Goal: Information Seeking & Learning: Learn about a topic

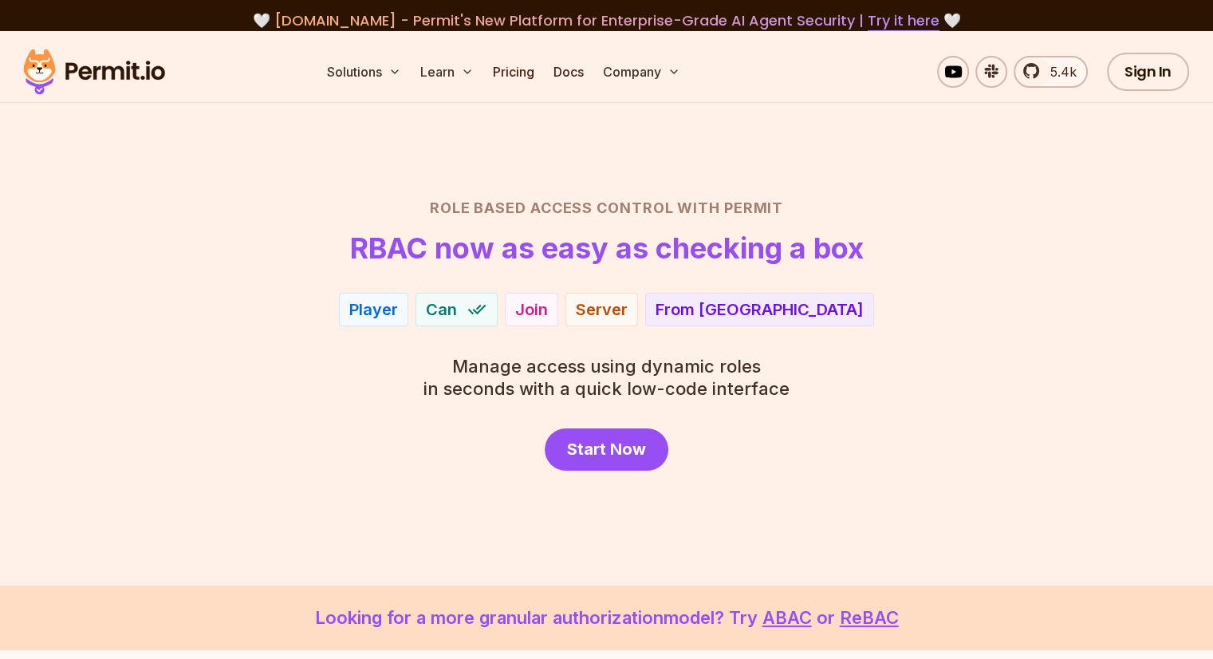
drag, startPoint x: 1015, startPoint y: 292, endPoint x: 993, endPoint y: 298, distance: 22.5
drag, startPoint x: 993, startPoint y: 298, endPoint x: 729, endPoint y: 342, distance: 267.7
click at [729, 342] on div "Role Based Access Control with Permit RBAC now as easy as checking a box Player…" at bounding box center [607, 334] width 1117 height 274
drag, startPoint x: 539, startPoint y: 317, endPoint x: 354, endPoint y: 296, distance: 186.2
drag, startPoint x: 341, startPoint y: 297, endPoint x: 318, endPoint y: 290, distance: 24.8
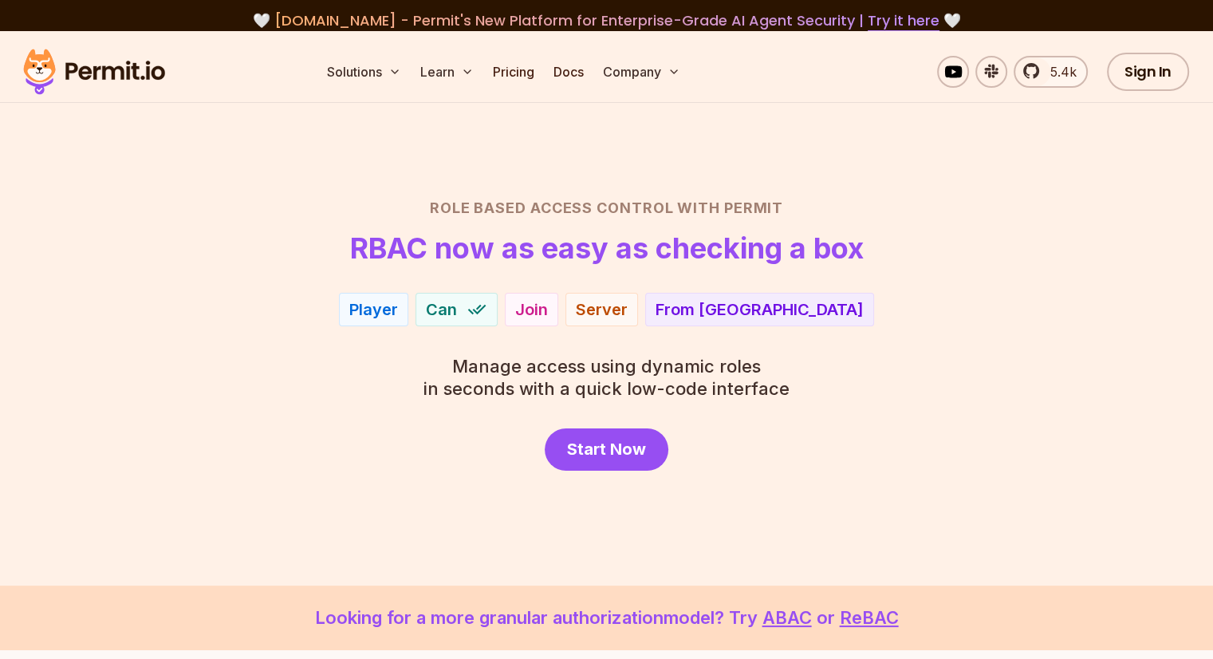
drag, startPoint x: 318, startPoint y: 290, endPoint x: 295, endPoint y: 282, distance: 24.0
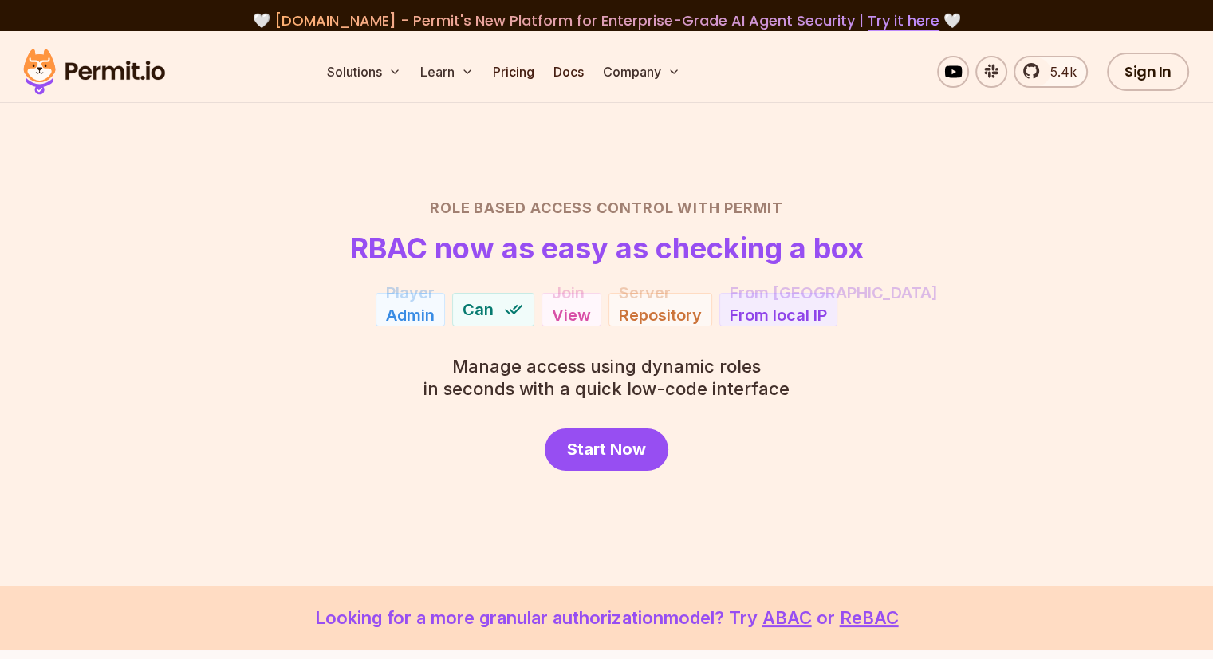
drag, startPoint x: 295, startPoint y: 282, endPoint x: 240, endPoint y: 264, distance: 57.8
drag, startPoint x: 237, startPoint y: 262, endPoint x: 228, endPoint y: 262, distance: 8.8
drag, startPoint x: 230, startPoint y: 261, endPoint x: 260, endPoint y: 259, distance: 30.4
click at [260, 259] on header "Role Based Access Control with Permit RBAC now as easy as checking a box" at bounding box center [607, 230] width 1117 height 67
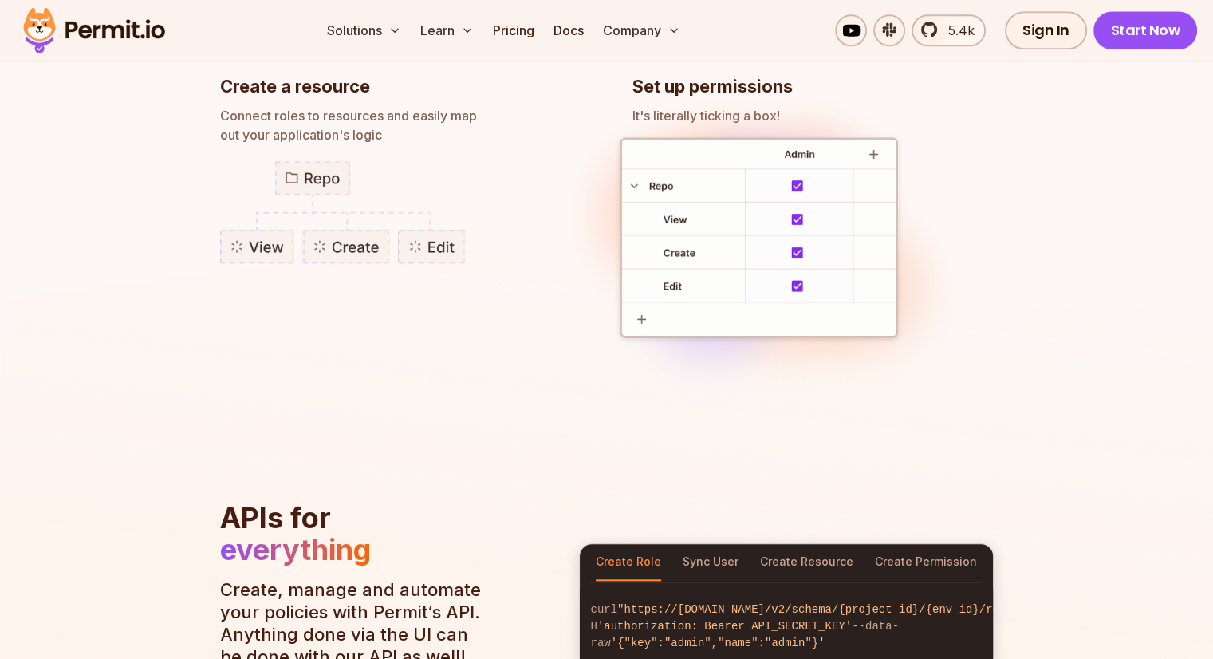
scroll to position [1596, 0]
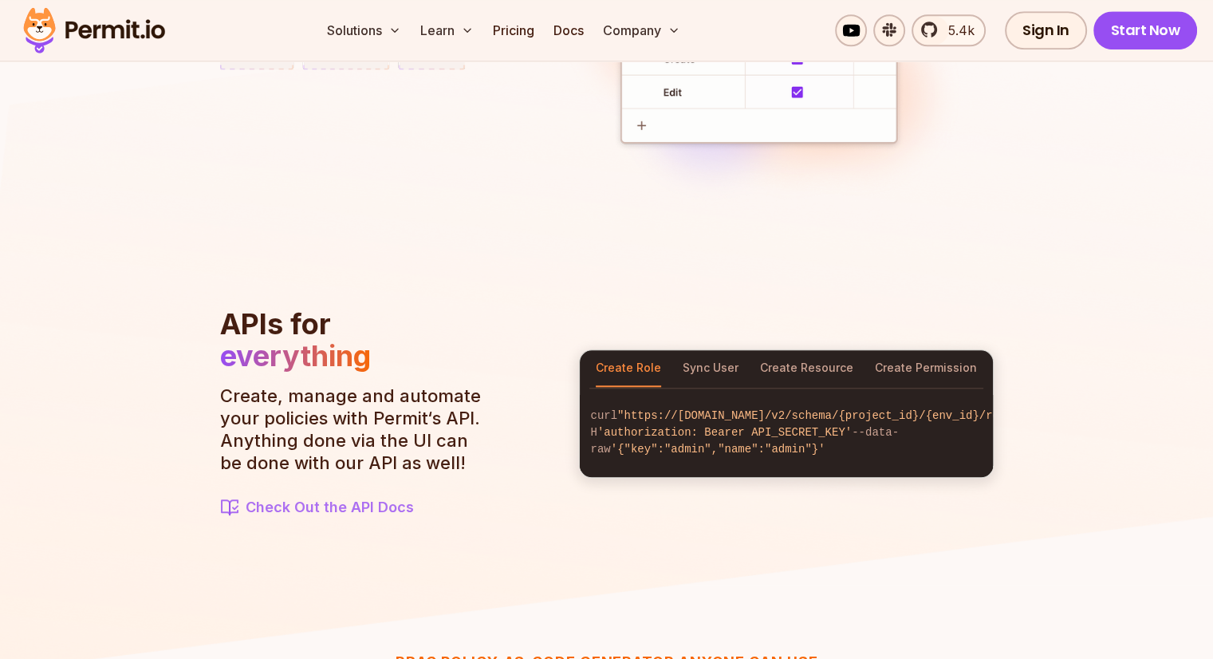
drag, startPoint x: 553, startPoint y: 286, endPoint x: 344, endPoint y: 272, distance: 209.5
drag, startPoint x: 343, startPoint y: 272, endPoint x: 291, endPoint y: 260, distance: 53.2
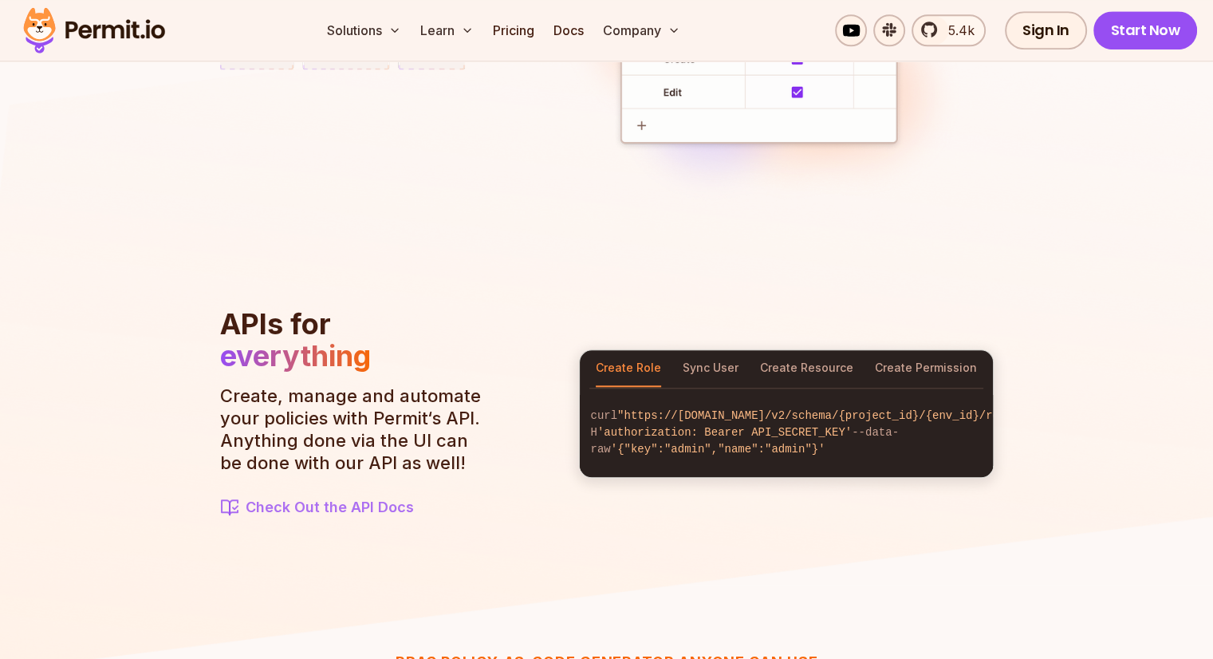
click at [154, 314] on img at bounding box center [606, 307] width 1213 height 739
drag, startPoint x: 602, startPoint y: 217, endPoint x: 583, endPoint y: 219, distance: 18.4
drag, startPoint x: 583, startPoint y: 219, endPoint x: 404, endPoint y: 227, distance: 178.9
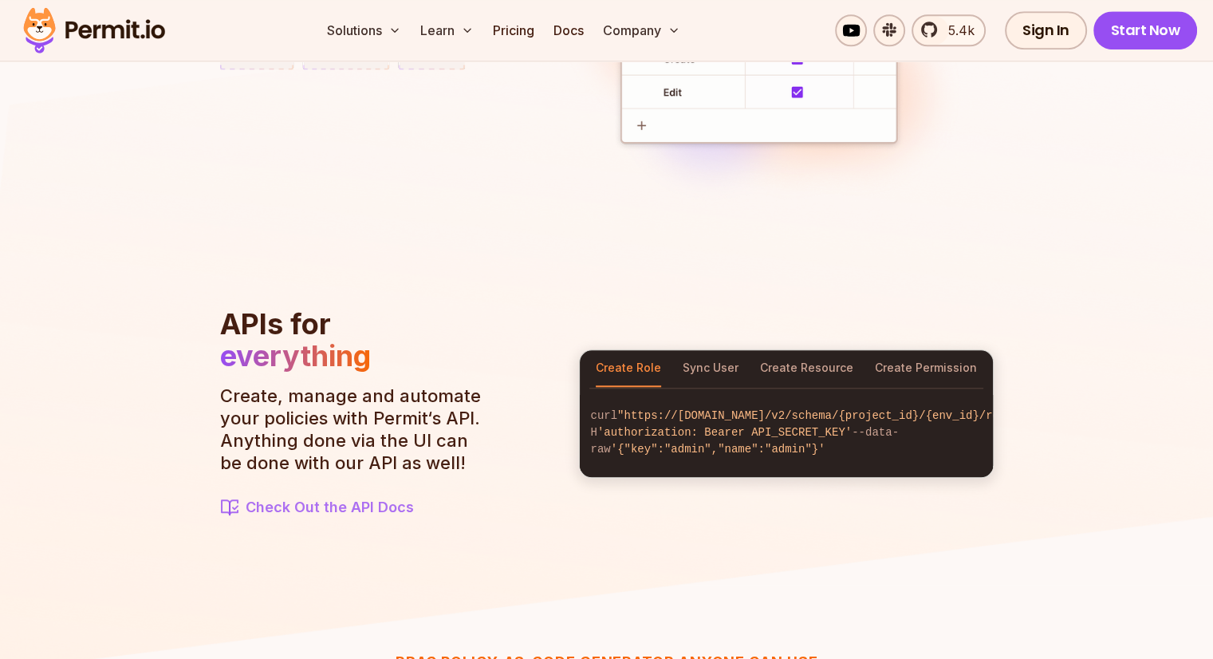
drag, startPoint x: 406, startPoint y: 225, endPoint x: 424, endPoint y: 215, distance: 20.7
drag, startPoint x: 420, startPoint y: 215, endPoint x: 421, endPoint y: 226, distance: 10.4
drag, startPoint x: 421, startPoint y: 226, endPoint x: 464, endPoint y: 219, distance: 43.6
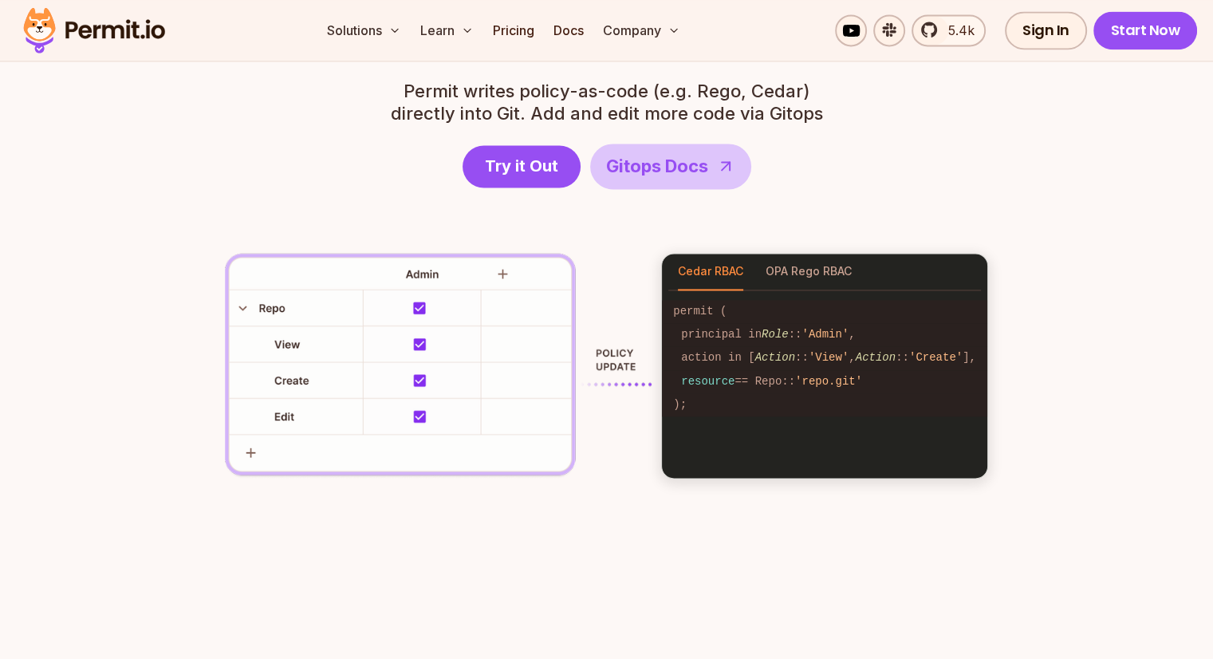
scroll to position [2314, 0]
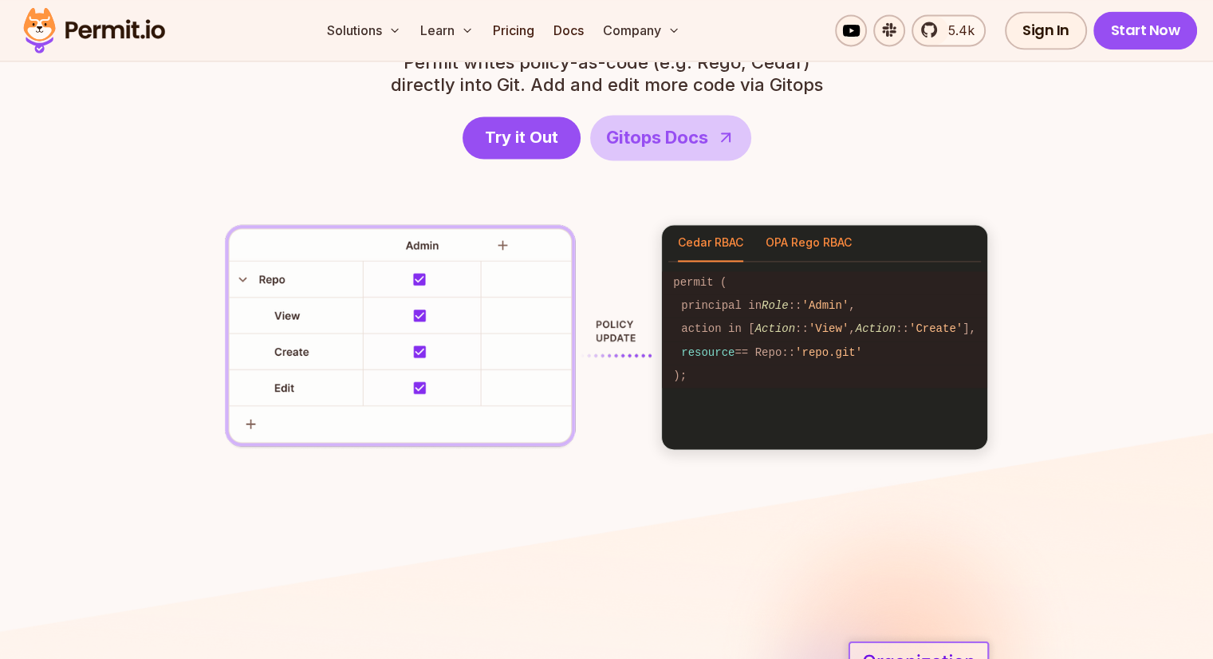
click at [823, 239] on button "OPA Rego RBAC" at bounding box center [809, 243] width 86 height 37
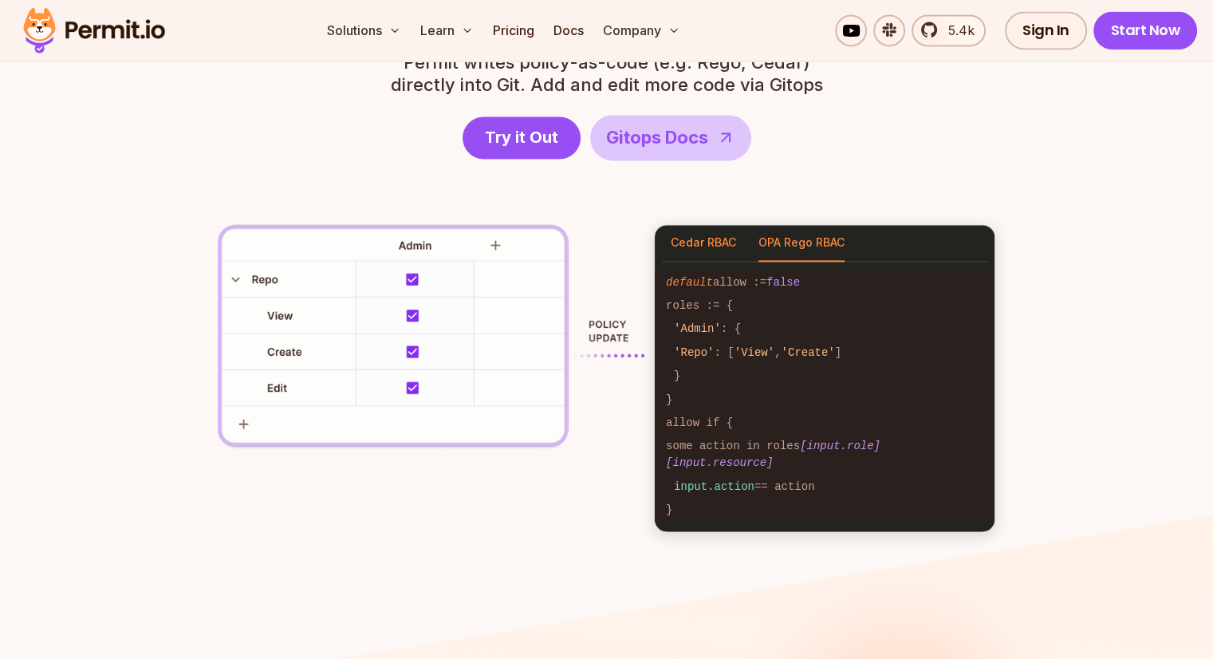
click at [718, 240] on button "Cedar RBAC" at bounding box center [703, 243] width 65 height 37
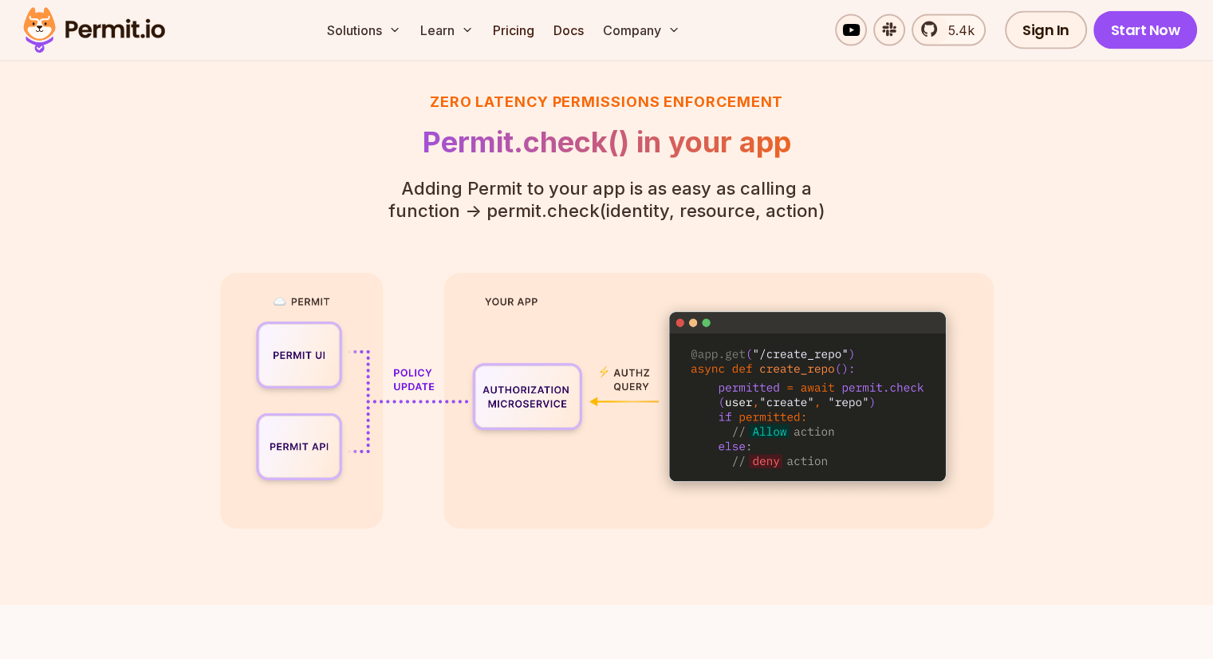
scroll to position [3590, 0]
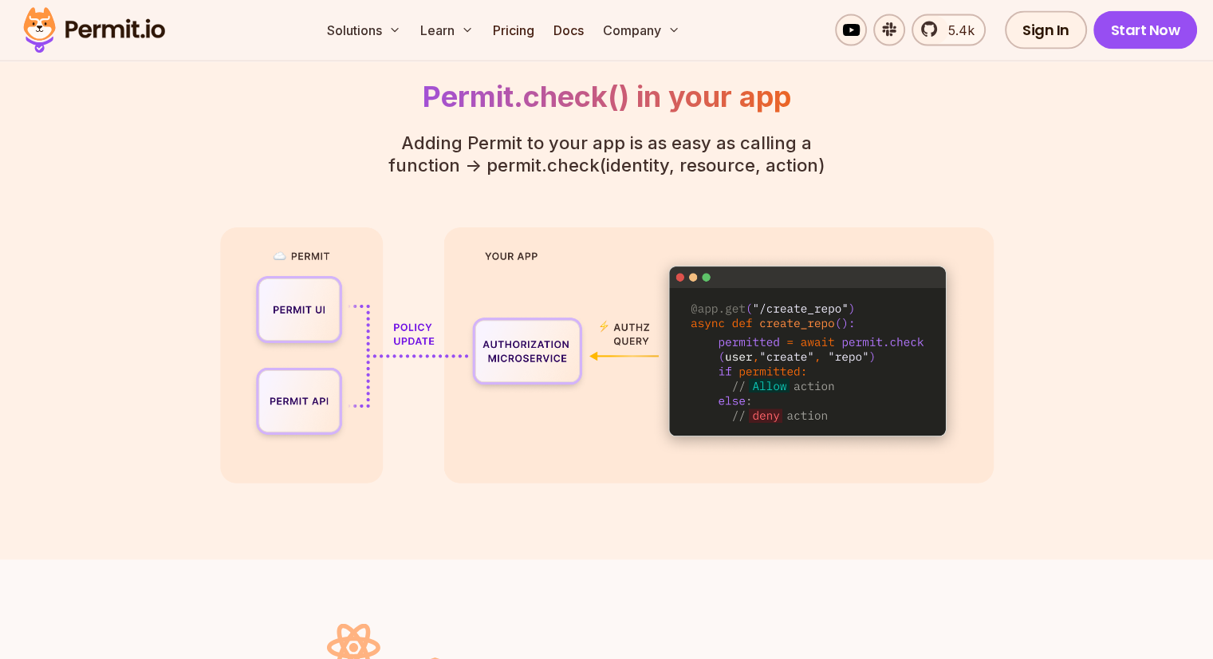
drag, startPoint x: 842, startPoint y: 329, endPoint x: 772, endPoint y: 331, distance: 70.2
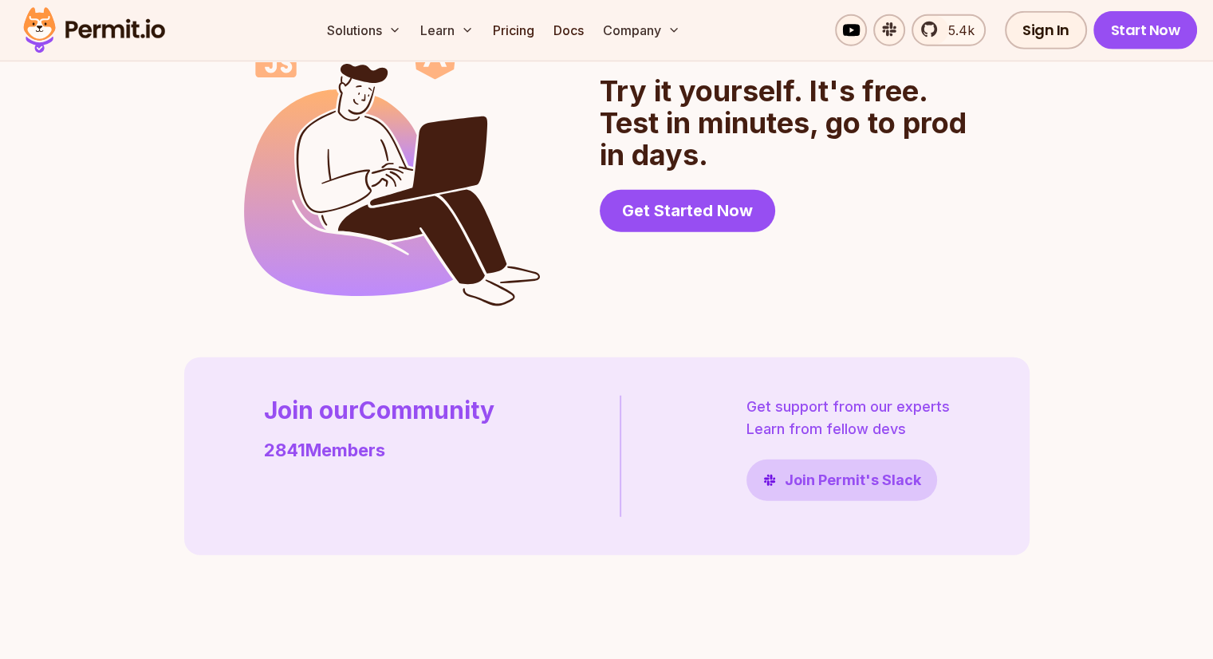
scroll to position [4388, 0]
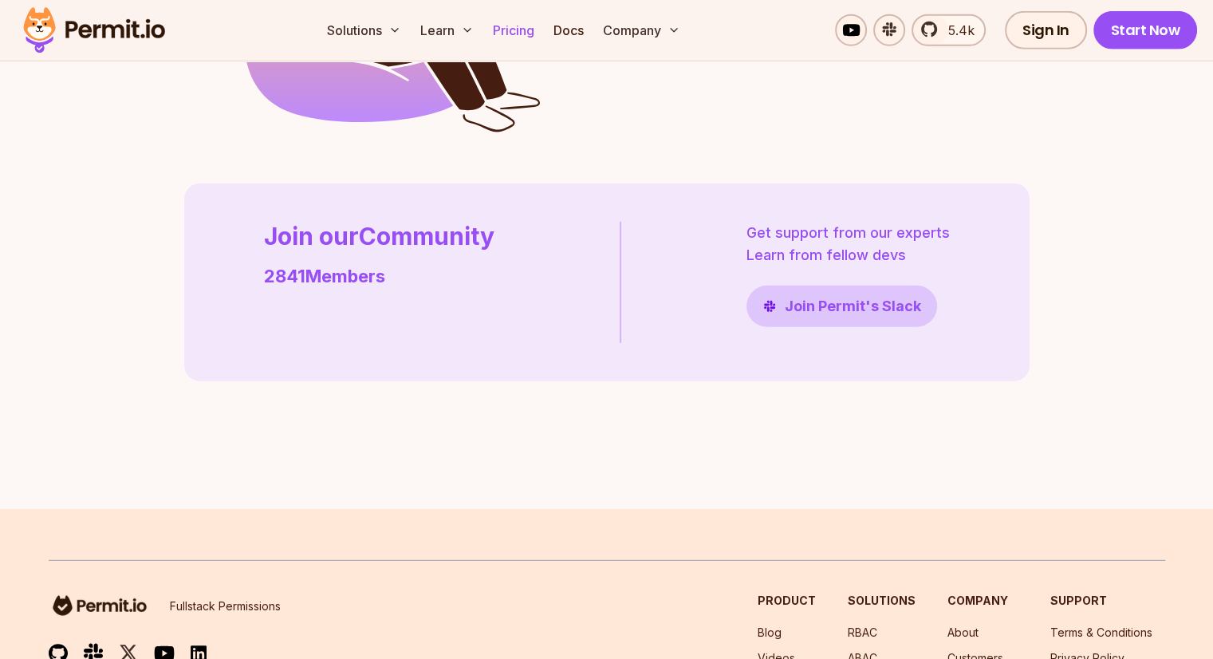
click at [541, 30] on link "Pricing" at bounding box center [514, 30] width 54 height 32
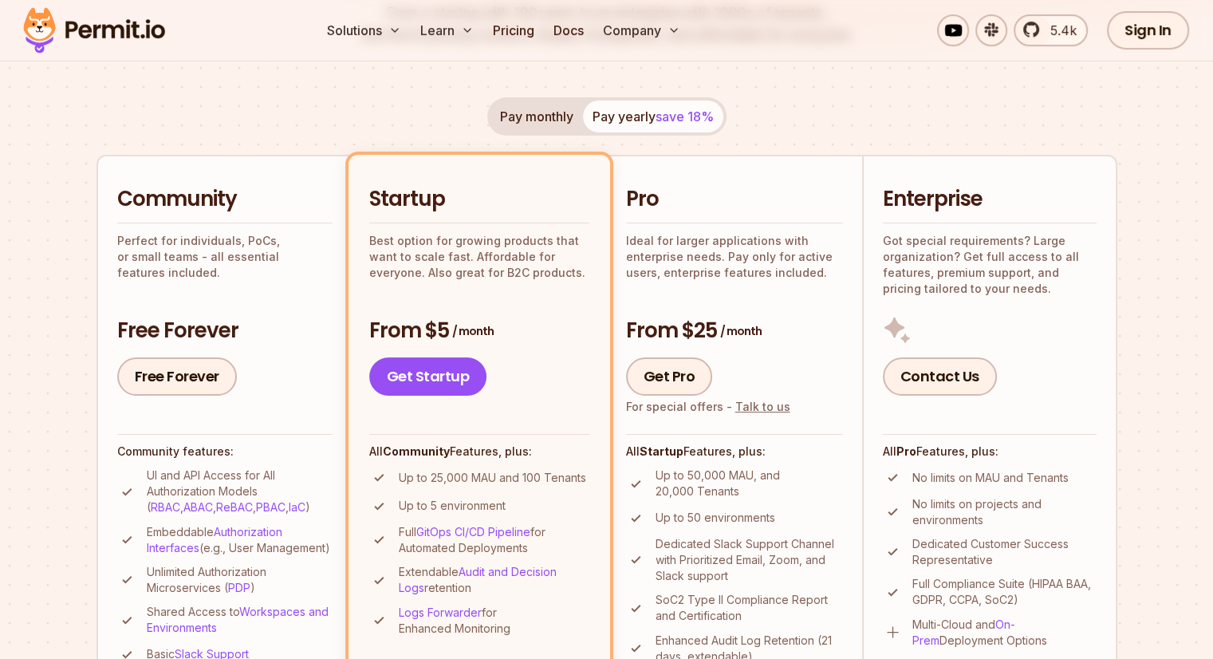
scroll to position [319, 0]
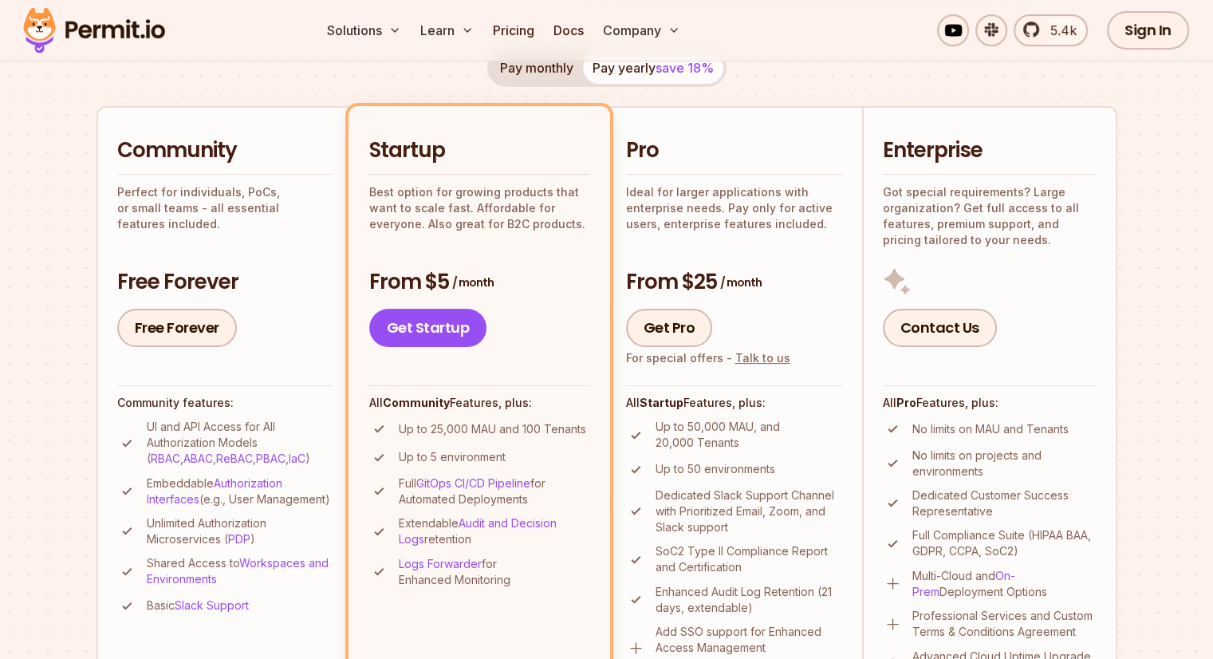
click at [169, 280] on h3 "Free Forever" at bounding box center [224, 282] width 215 height 29
click at [152, 207] on p "Perfect for individuals, PoCs, or small teams - all essential features included." at bounding box center [224, 208] width 215 height 48
drag, startPoint x: 181, startPoint y: 207, endPoint x: 344, endPoint y: 231, distance: 164.5
click at [344, 231] on li "Community Perfect for individuals, PoCs, or small teams - all essential feature…" at bounding box center [224, 408] width 255 height 604
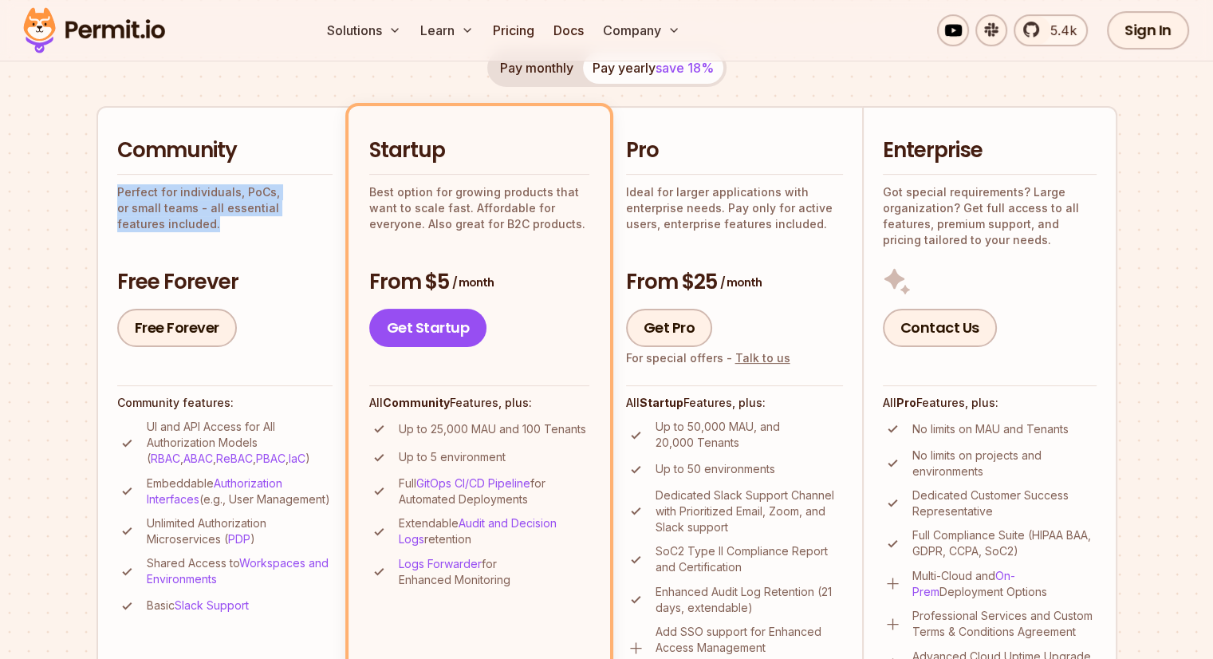
click at [333, 215] on div at bounding box center [333, 215] width 0 height 0
click at [481, 212] on p "Best option for growing products that want to scale fast. Affordable for everyo…" at bounding box center [479, 208] width 220 height 48
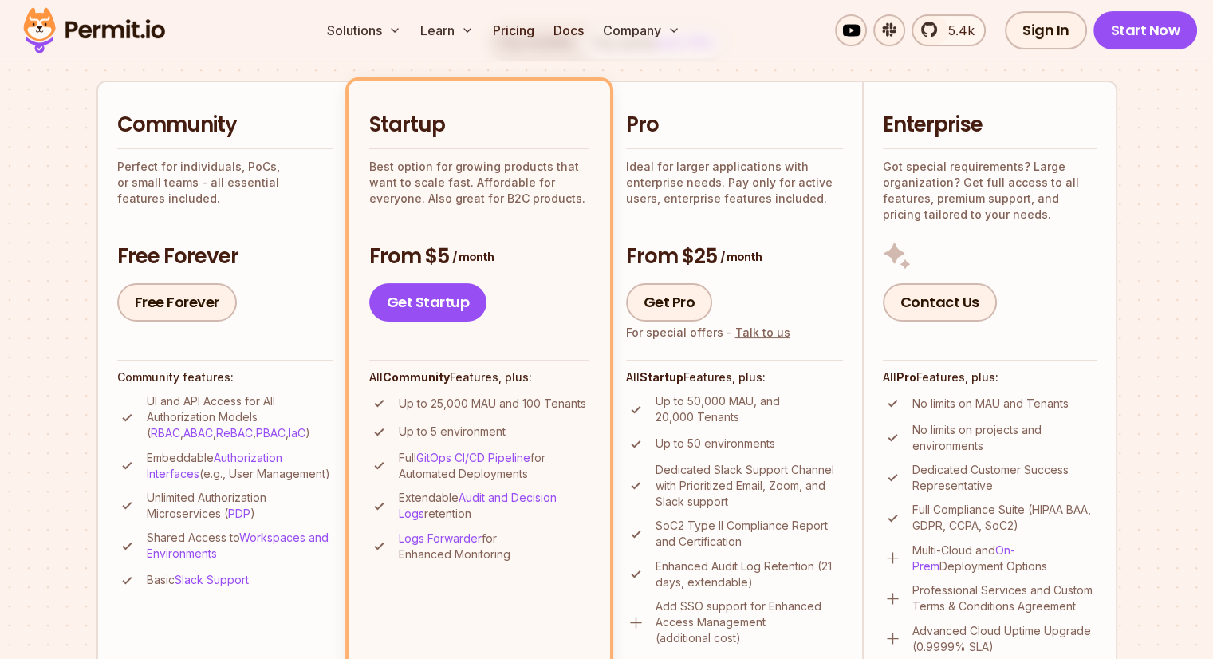
scroll to position [399, 0]
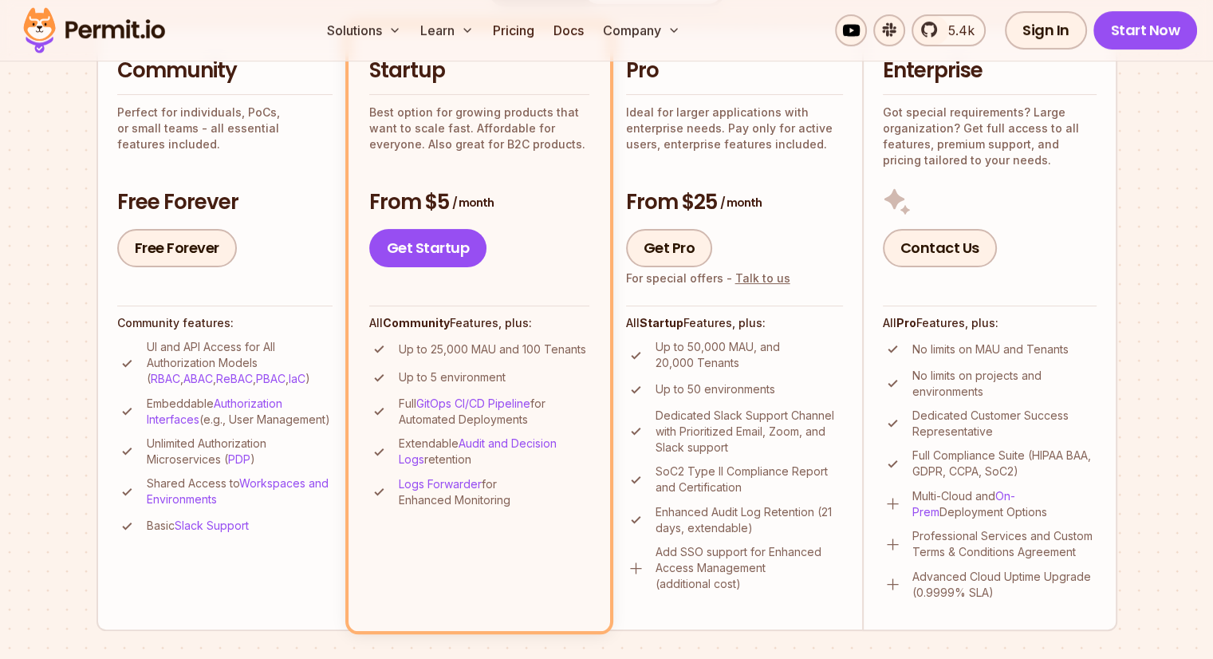
click at [477, 353] on p "Up to 25,000 MAU and 100 Tenants" at bounding box center [492, 349] width 187 height 16
click at [467, 356] on div at bounding box center [467, 356] width 0 height 0
drag, startPoint x: 144, startPoint y: 345, endPoint x: 257, endPoint y: 365, distance: 114.9
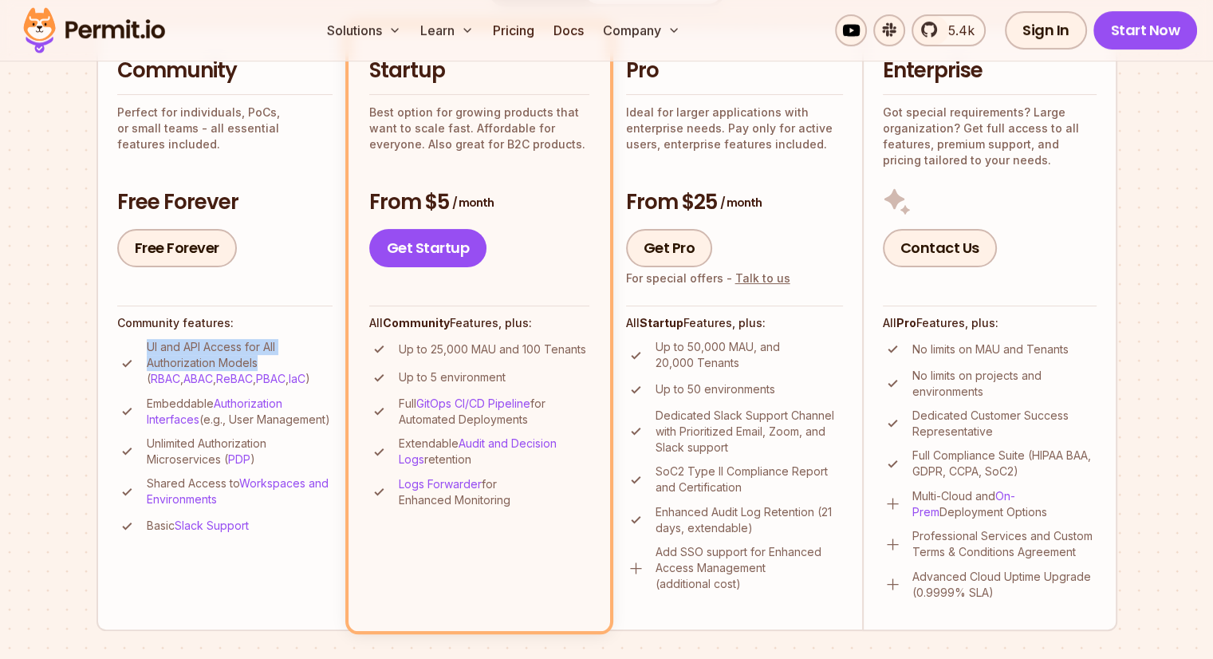
click at [257, 365] on li "UI and API Access for All Authorization Models ( RBAC , ABAC , ReBAC , PBAC , I…" at bounding box center [224, 363] width 215 height 48
drag, startPoint x: 258, startPoint y: 378, endPoint x: 275, endPoint y: 383, distance: 17.4
click at [247, 370] on div at bounding box center [247, 370] width 0 height 0
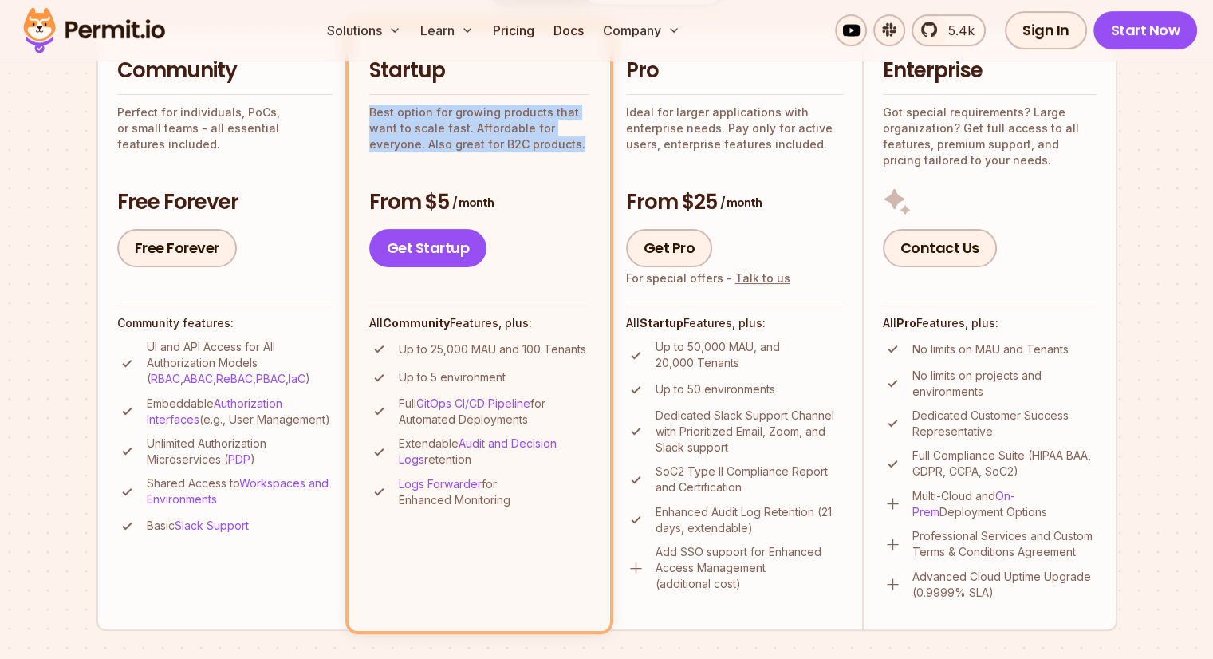
drag, startPoint x: 587, startPoint y: 145, endPoint x: 367, endPoint y: 106, distance: 223.6
click at [367, 106] on li "Startup Best option for growing products that want to scale fast. Affordable fo…" at bounding box center [480, 328] width 262 height 604
click at [357, 82] on div at bounding box center [357, 82] width 0 height 0
drag, startPoint x: 467, startPoint y: 131, endPoint x: 430, endPoint y: 140, distance: 37.7
click at [430, 140] on p "Best option for growing products that want to scale fast. Affordable for everyo…" at bounding box center [479, 129] width 220 height 48
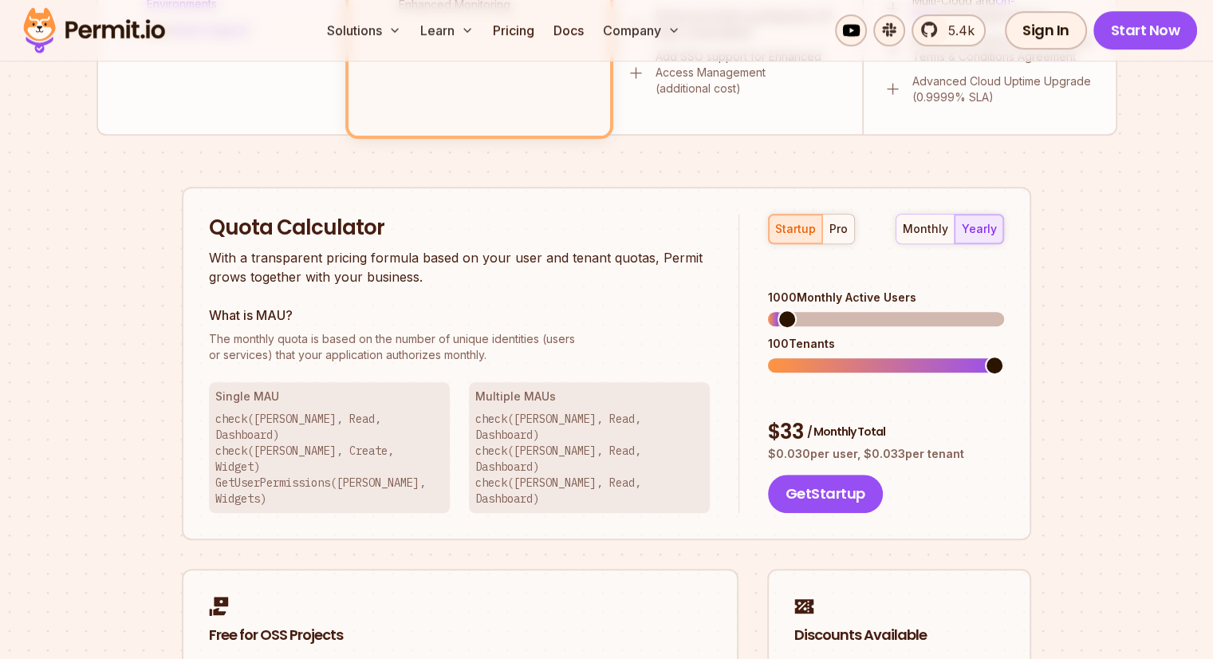
scroll to position [957, 0]
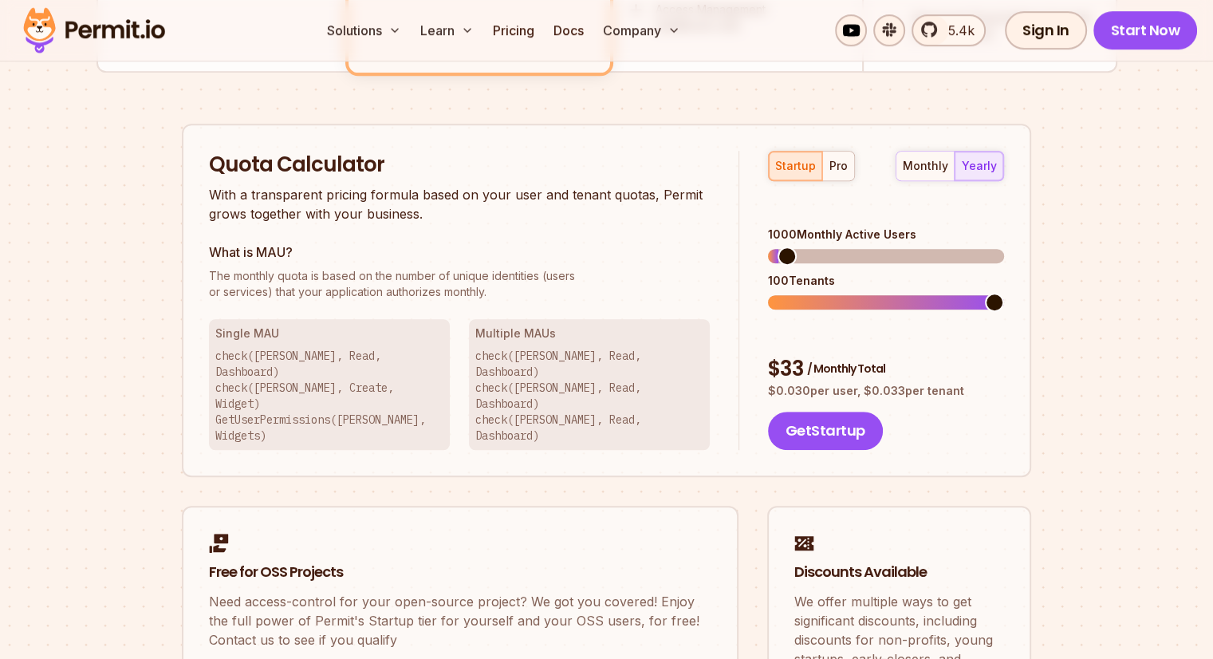
click at [621, 302] on div "Quota Calculator With a transparent pricing formula based on your user and tena…" at bounding box center [474, 301] width 531 height 300
drag, startPoint x: 126, startPoint y: 145, endPoint x: 144, endPoint y: 140, distance: 18.4
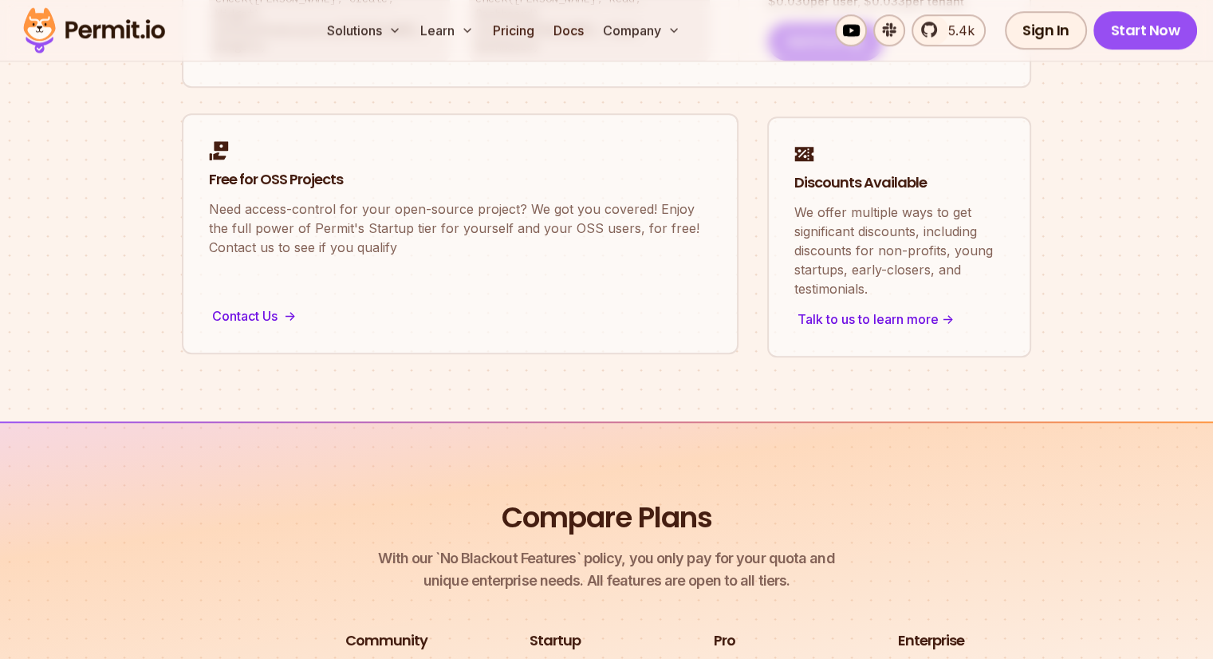
scroll to position [1356, 0]
